Goal: Task Accomplishment & Management: Complete application form

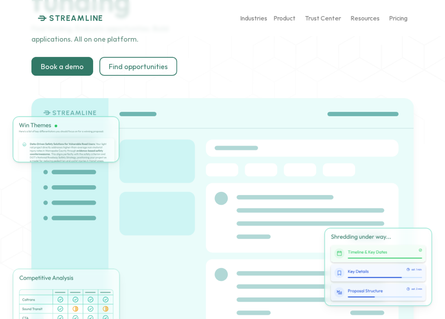
click at [84, 16] on p "STREAMLINE" at bounding box center [76, 17] width 54 height 9
click at [78, 16] on p "STREAMLINE" at bounding box center [76, 17] width 54 height 9
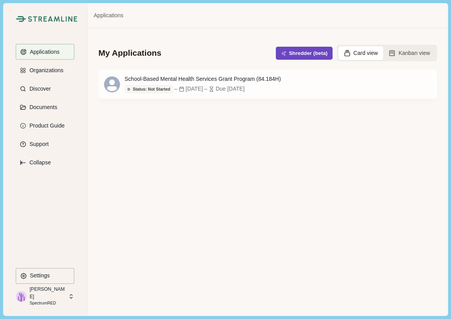
click at [306, 53] on button "Shredder (beta)" at bounding box center [304, 53] width 57 height 13
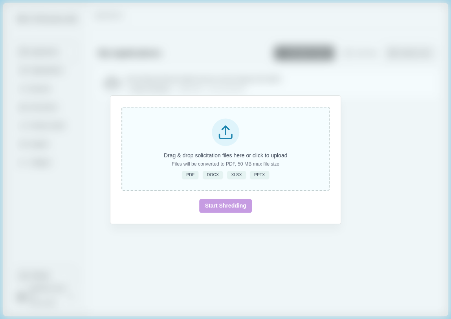
click at [191, 175] on span "PDF" at bounding box center [190, 174] width 8 height 5
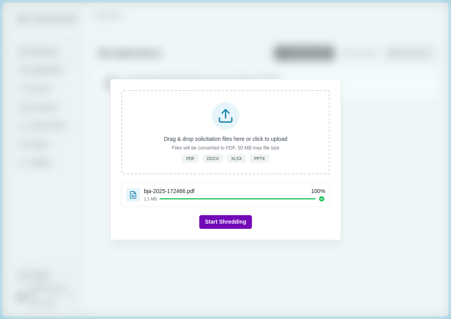
click at [227, 221] on button "Start Shredding" at bounding box center [225, 222] width 52 height 14
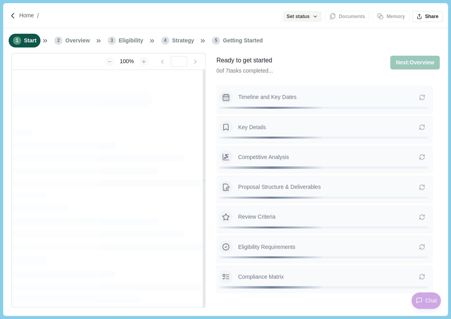
type input "**********"
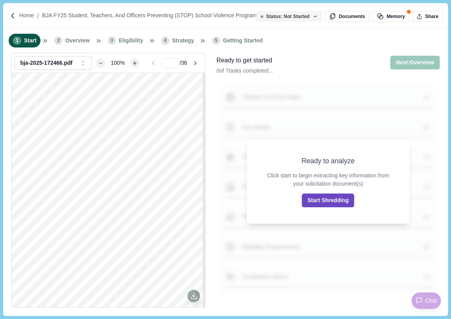
click at [324, 200] on button "Start Shredding" at bounding box center [328, 201] width 52 height 14
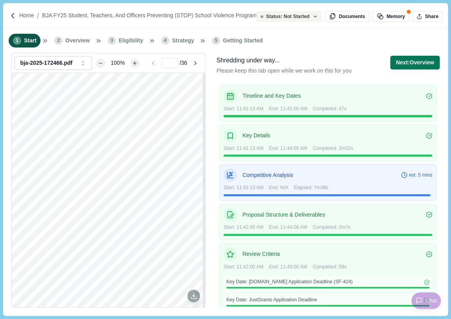
scroll to position [1, 0]
click at [345, 18] on button "Documents" at bounding box center [346, 16] width 45 height 11
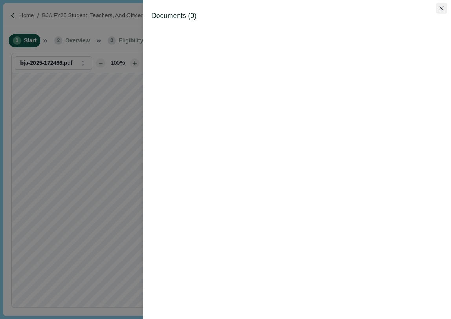
click at [442, 5] on button "Close" at bounding box center [441, 8] width 11 height 11
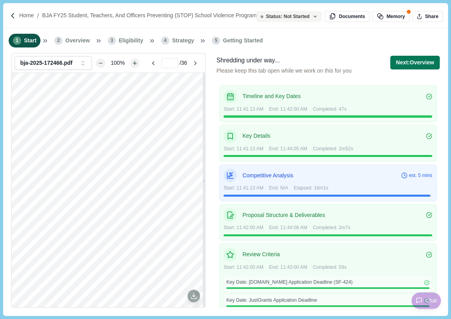
scroll to position [299, 0]
type input "*"
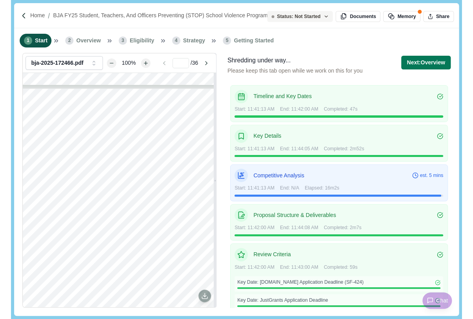
scroll to position [0, 0]
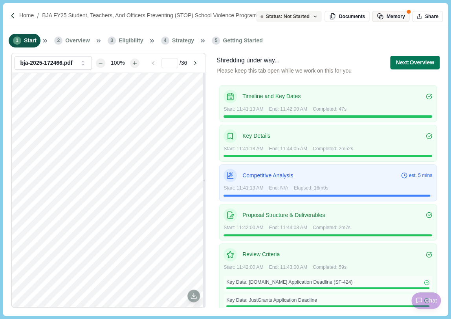
click at [390, 15] on button "Memory" at bounding box center [390, 16] width 37 height 11
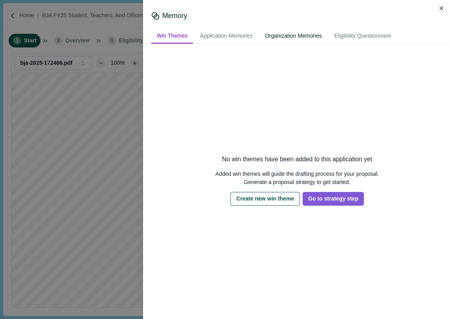
click at [290, 37] on div "Organization Memories" at bounding box center [293, 36] width 68 height 15
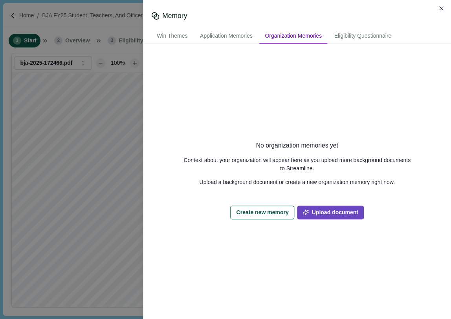
click at [334, 212] on button "Upload document" at bounding box center [330, 213] width 66 height 14
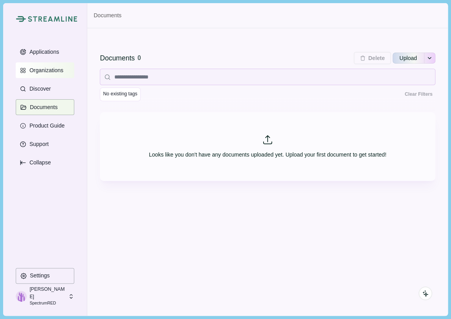
click at [48, 73] on p "Organizations" at bounding box center [45, 70] width 37 height 7
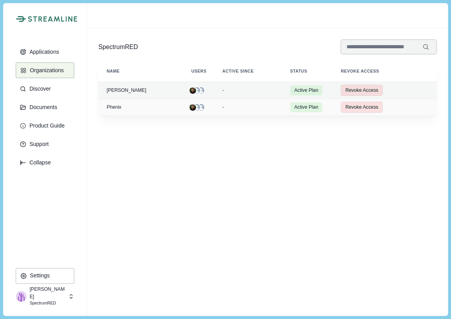
click at [117, 93] on div "[PERSON_NAME]" at bounding box center [140, 90] width 73 height 5
click at [119, 89] on div "[PERSON_NAME]" at bounding box center [140, 90] width 73 height 5
click at [114, 89] on div "[PERSON_NAME]" at bounding box center [140, 90] width 73 height 5
click at [114, 88] on div "[PERSON_NAME]" at bounding box center [140, 90] width 73 height 5
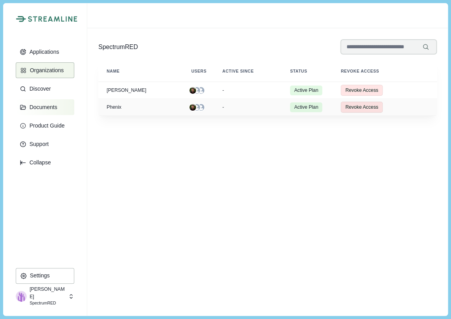
click at [46, 105] on p "Documents" at bounding box center [42, 107] width 31 height 7
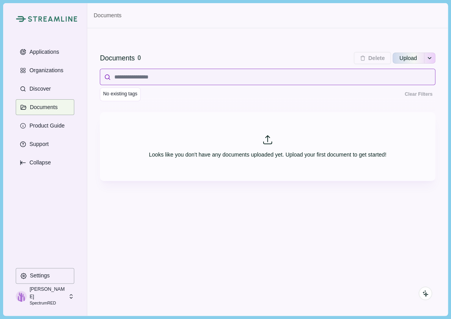
click at [136, 78] on input at bounding box center [267, 77] width 335 height 16
click at [429, 59] on icon "See more options" at bounding box center [429, 58] width 5 height 5
click at [262, 50] on div "Documents 0 Delete Upload More Options Import From Google Drive Import From One…" at bounding box center [267, 75] width 335 height 73
click at [161, 79] on input at bounding box center [267, 77] width 335 height 16
click at [48, 51] on p "Applications" at bounding box center [43, 52] width 33 height 7
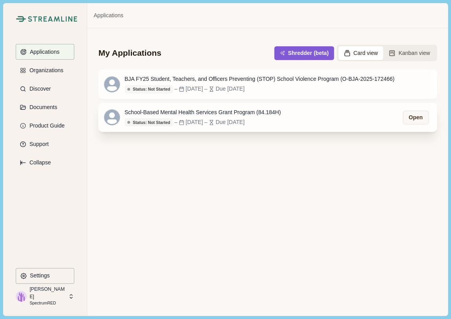
click at [206, 111] on div "School-Based Mental Health Services Grant Program (84.184H)" at bounding box center [203, 112] width 156 height 8
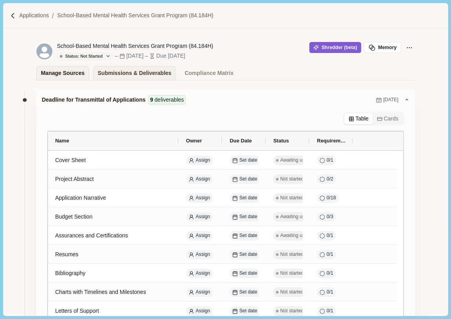
click at [70, 75] on div "Manage Sources" at bounding box center [63, 73] width 44 height 14
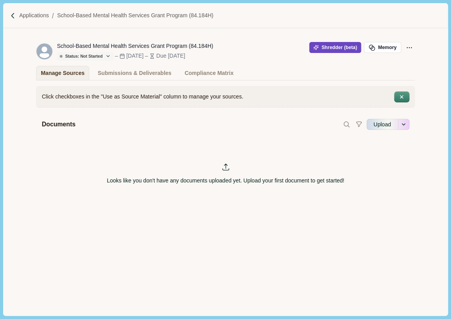
click at [337, 48] on button "Shredder (beta)" at bounding box center [335, 47] width 52 height 11
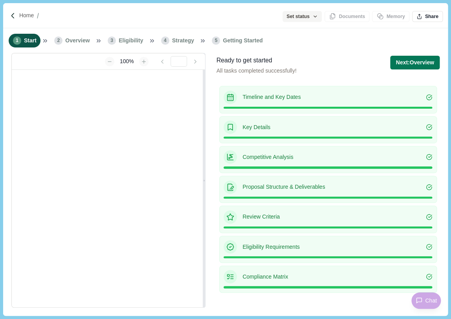
type input "**********"
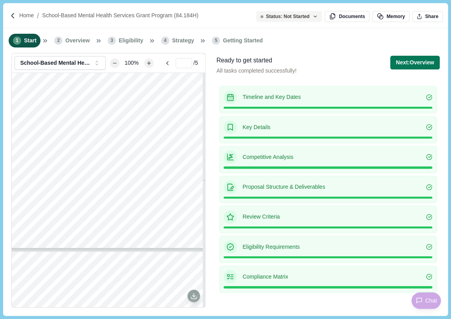
type input "*"
click at [24, 15] on p "Home" at bounding box center [26, 15] width 15 height 8
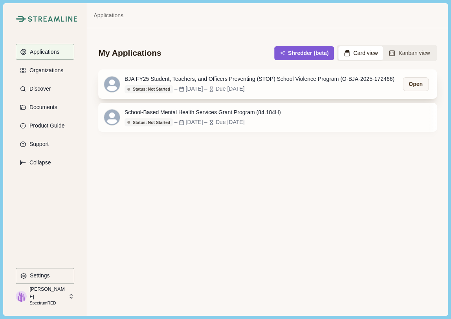
click at [192, 82] on div "BJA FY25 Student, Teachers, and Officers Preventing (STOP) School Violence Prog…" at bounding box center [260, 79] width 270 height 8
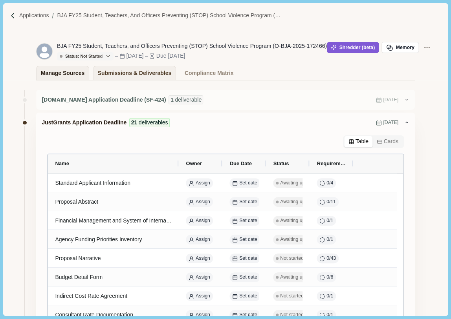
click at [64, 71] on div "Manage Sources" at bounding box center [63, 73] width 44 height 14
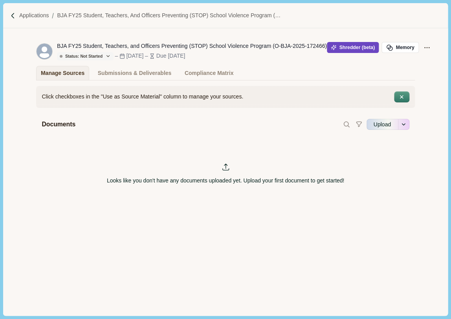
click at [365, 48] on button "Shredder (beta)" at bounding box center [353, 47] width 52 height 11
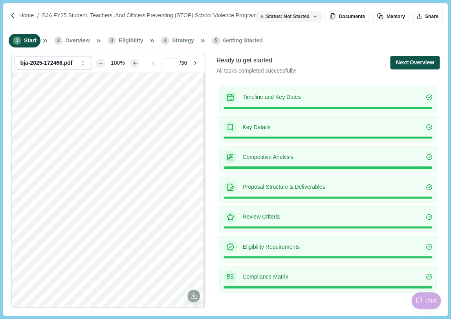
click at [415, 62] on button "Next: Overview" at bounding box center [414, 63] width 49 height 14
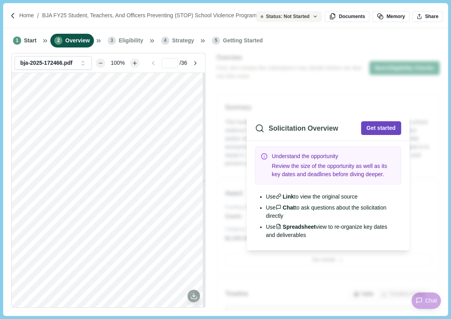
click at [374, 123] on button "Get started" at bounding box center [381, 128] width 40 height 14
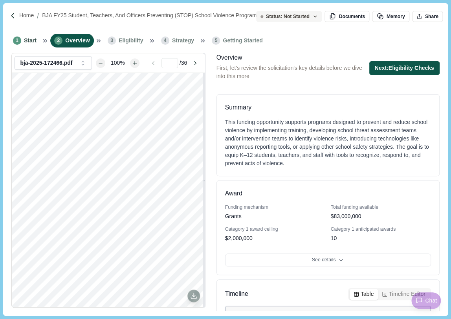
click at [401, 69] on button "Next: Eligibility Checks" at bounding box center [404, 68] width 70 height 14
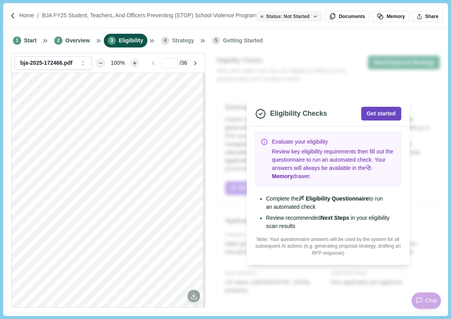
click at [382, 114] on button "Get started" at bounding box center [381, 114] width 40 height 14
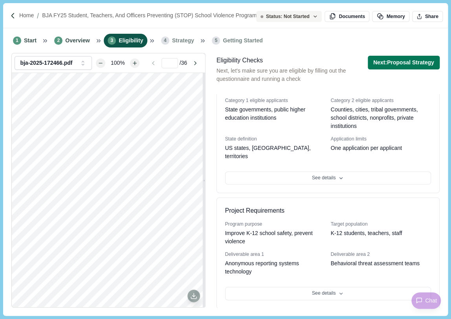
scroll to position [134, 0]
click at [401, 64] on button "Next: Proposal Strategy" at bounding box center [404, 63] width 72 height 14
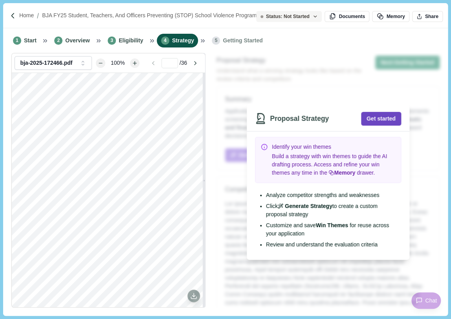
click at [375, 118] on button "Get started" at bounding box center [381, 119] width 40 height 14
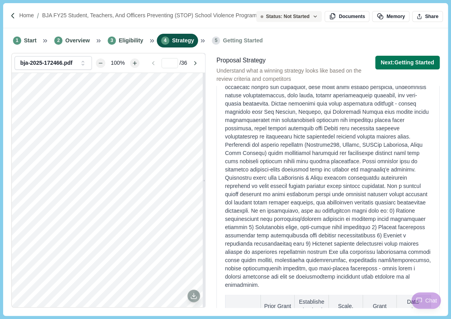
scroll to position [133, 0]
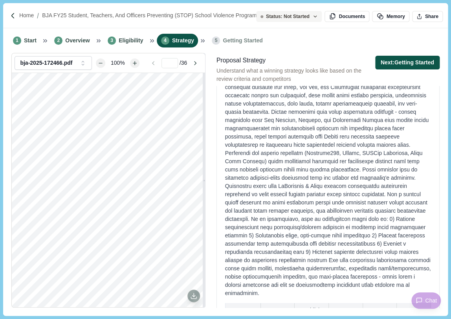
click at [409, 63] on button "Next: Getting Started" at bounding box center [407, 63] width 64 height 14
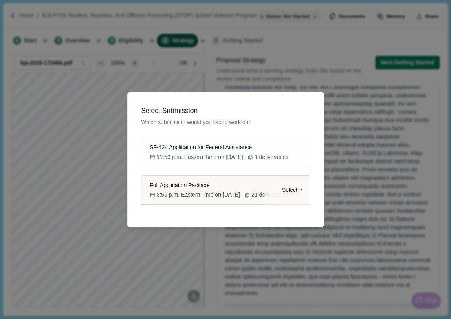
click at [182, 186] on span "Full Application Package" at bounding box center [180, 185] width 60 height 8
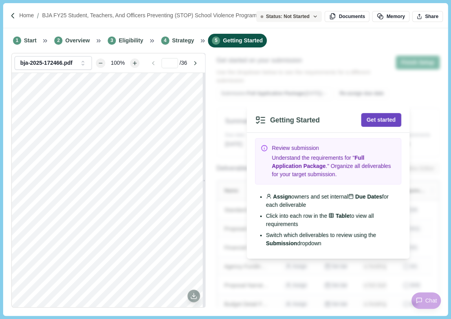
click at [381, 115] on button "Get started" at bounding box center [381, 120] width 40 height 14
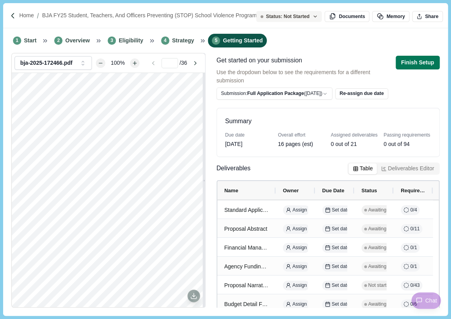
click at [386, 167] on button "Deliverables Editor" at bounding box center [407, 168] width 61 height 11
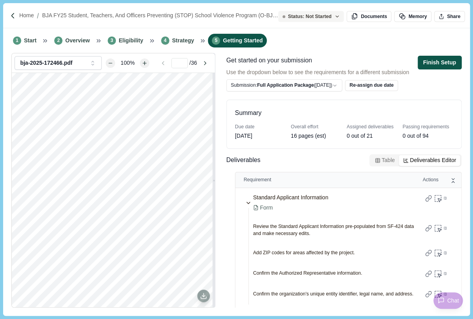
click at [444, 62] on button "Finish Setup" at bounding box center [440, 63] width 44 height 14
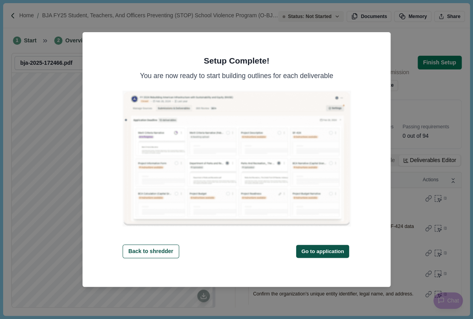
click at [317, 252] on button "Go to application" at bounding box center [322, 251] width 53 height 13
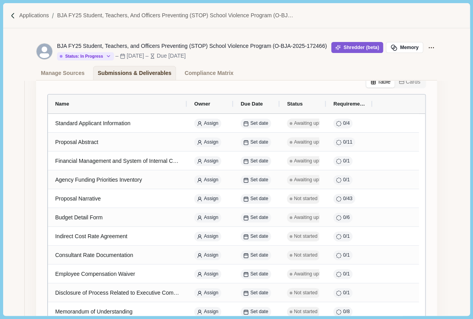
scroll to position [62, 0]
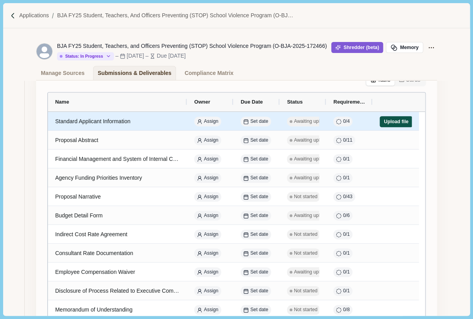
click at [394, 123] on button "Upload file" at bounding box center [395, 121] width 33 height 11
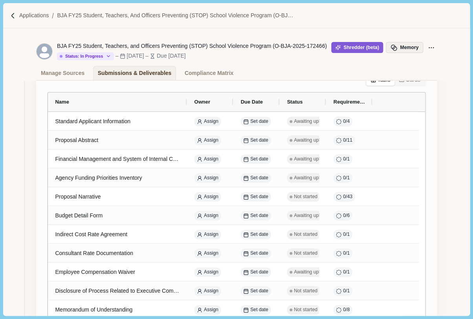
click at [417, 47] on button "Memory" at bounding box center [404, 47] width 37 height 11
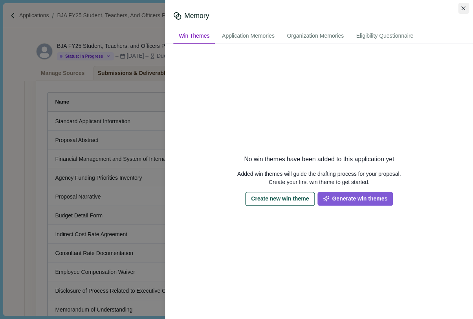
click at [451, 7] on icon "Close" at bounding box center [463, 8] width 4 height 4
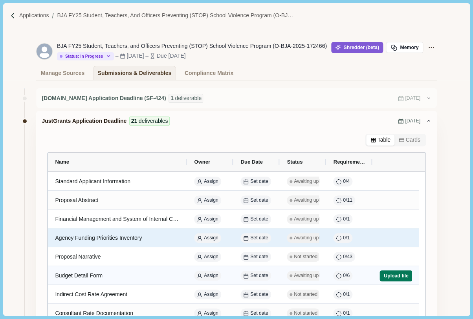
scroll to position [0, 0]
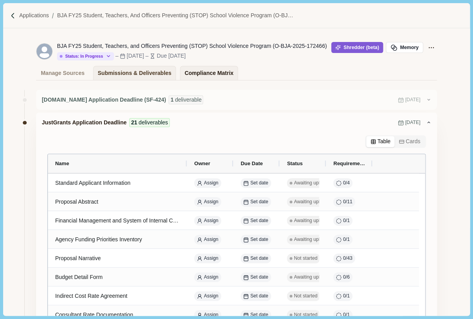
click at [207, 73] on div "Compliance Matrix" at bounding box center [209, 73] width 49 height 14
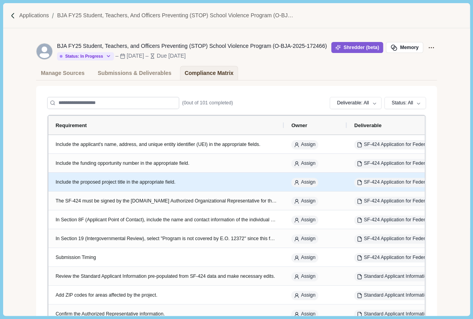
click at [268, 192] on div "Include the proposed project title in the appropriate field." at bounding box center [166, 182] width 222 height 19
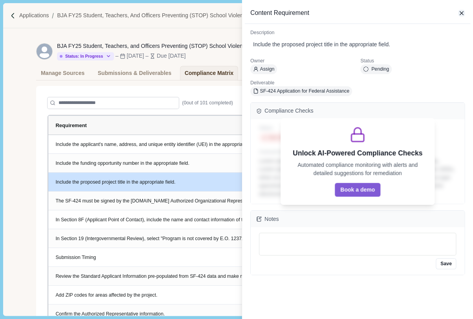
click at [451, 11] on icon "button" at bounding box center [461, 13] width 7 height 7
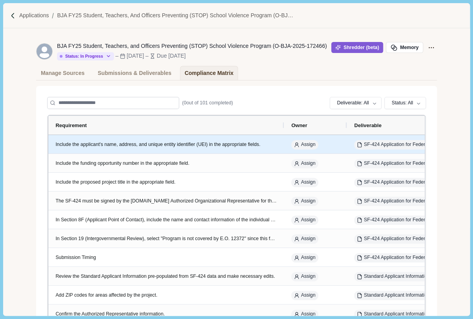
click at [162, 144] on div "Include the applicant's name, address, and unique entity identifier (UEI) in th…" at bounding box center [166, 144] width 222 height 7
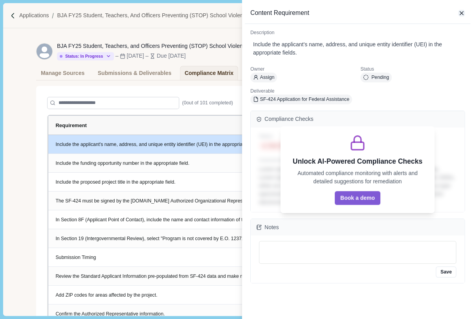
click at [451, 14] on icon "button" at bounding box center [462, 13] width 4 height 4
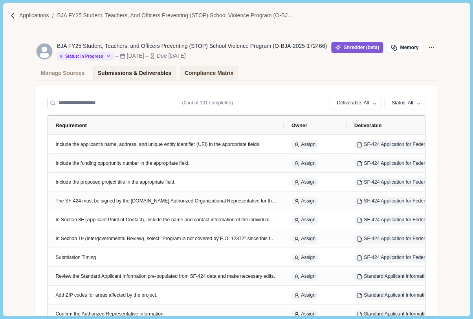
click at [130, 73] on div "Submissions & Deliverables" at bounding box center [135, 73] width 74 height 14
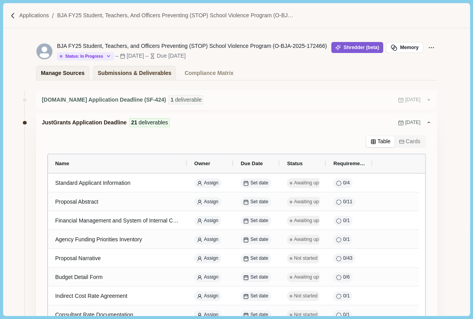
click at [68, 72] on div "Manage Sources" at bounding box center [63, 73] width 44 height 14
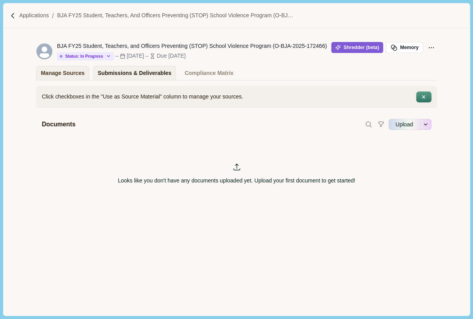
click at [138, 75] on div "Submissions & Deliverables" at bounding box center [135, 73] width 74 height 14
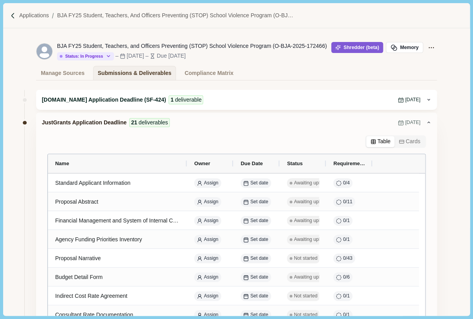
click at [106, 101] on span "[DOMAIN_NAME] Application Deadline (SF-424)" at bounding box center [104, 100] width 124 height 8
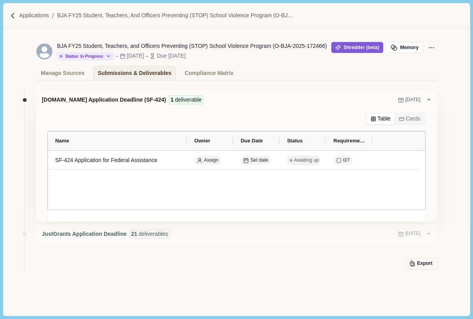
scroll to position [15, 0]
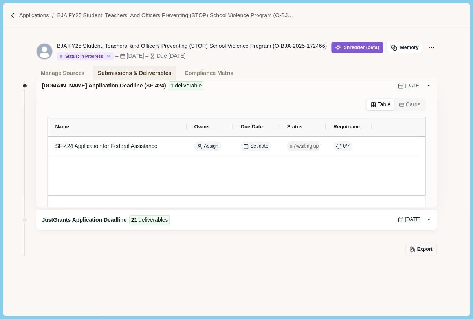
click at [108, 217] on span "JustGrants Application Deadline" at bounding box center [84, 220] width 85 height 8
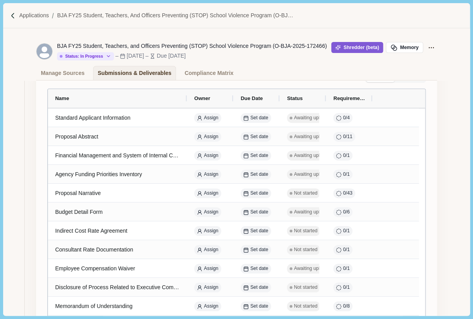
scroll to position [73, 0]
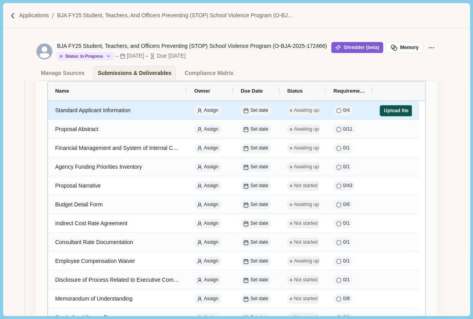
click at [397, 108] on button "Upload file" at bounding box center [395, 110] width 33 height 11
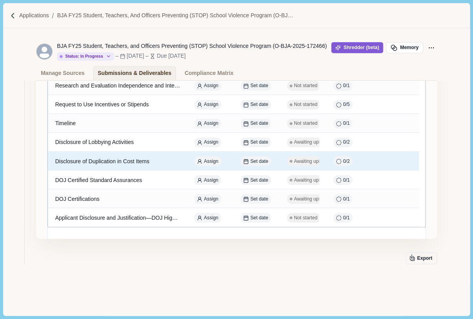
scroll to position [0, 0]
